Goal: Transaction & Acquisition: Purchase product/service

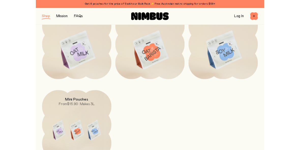
scroll to position [94, 0]
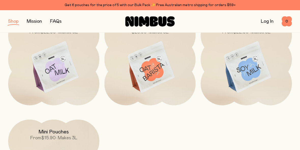
click at [265, 77] on img at bounding box center [246, 67] width 91 height 107
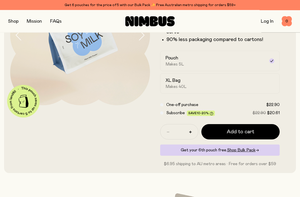
scroll to position [78, 0]
click at [248, 133] on span "Add to cart" at bounding box center [240, 131] width 27 height 7
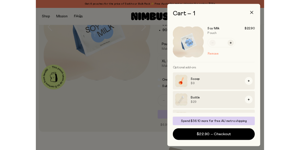
scroll to position [0, 0]
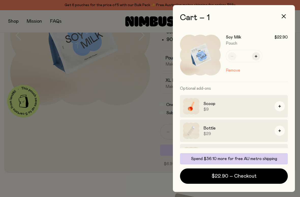
click at [237, 174] on span "$22.90 – Checkout" at bounding box center [234, 175] width 45 height 7
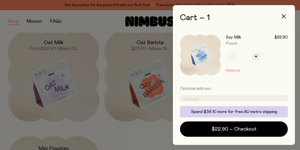
click at [238, 69] on button "Remove" at bounding box center [233, 70] width 14 height 6
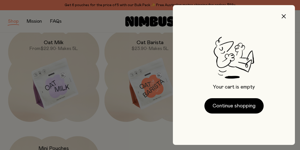
click at [284, 15] on icon "button" at bounding box center [284, 16] width 4 height 4
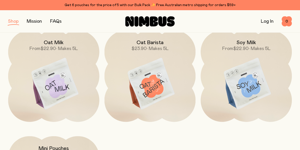
click at [9, 0] on link "Get 6 pouches for the price of 5 with our Bulk Pack ✨ Free Australian metro shi…" at bounding box center [150, 5] width 300 height 10
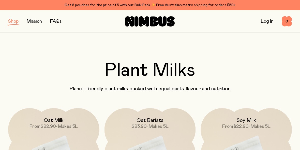
click at [60, 21] on link "FAQs" at bounding box center [55, 21] width 11 height 5
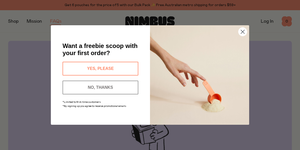
click at [246, 30] on circle "Close dialog" at bounding box center [243, 31] width 8 height 8
